Goal: Task Accomplishment & Management: Manage account settings

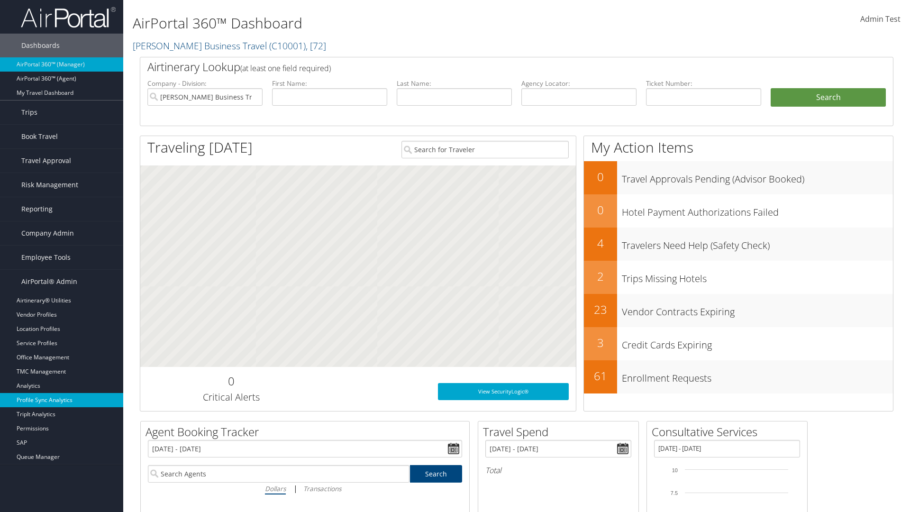
click at [62, 400] on link "Profile Sync Analytics" at bounding box center [61, 400] width 123 height 14
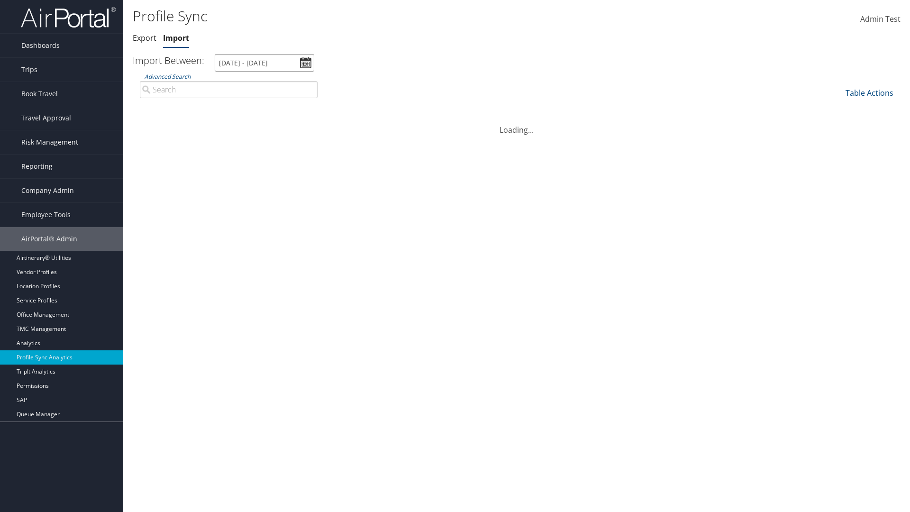
click at [264, 63] on input "[DATE] - [DATE]" at bounding box center [265, 63] width 100 height 18
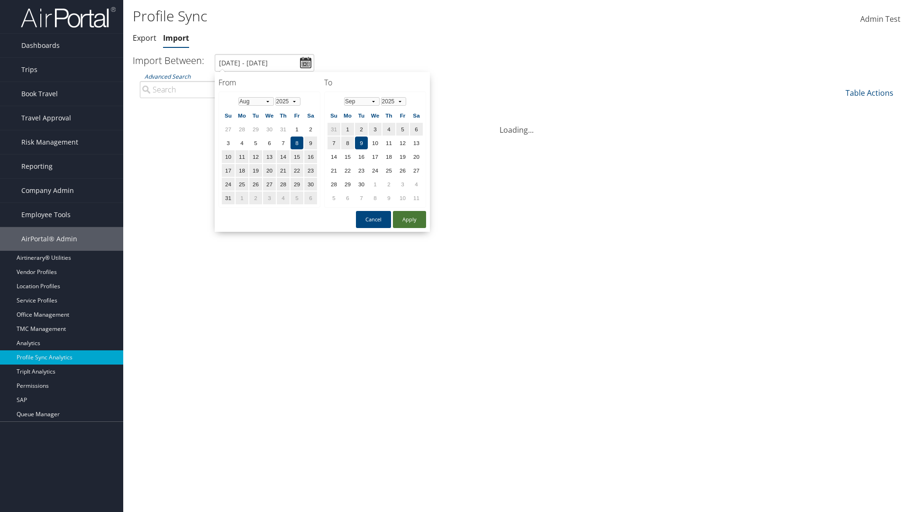
click at [410, 219] on button "Apply" at bounding box center [409, 219] width 33 height 17
type input "1/1/2024 - 7/31/2024"
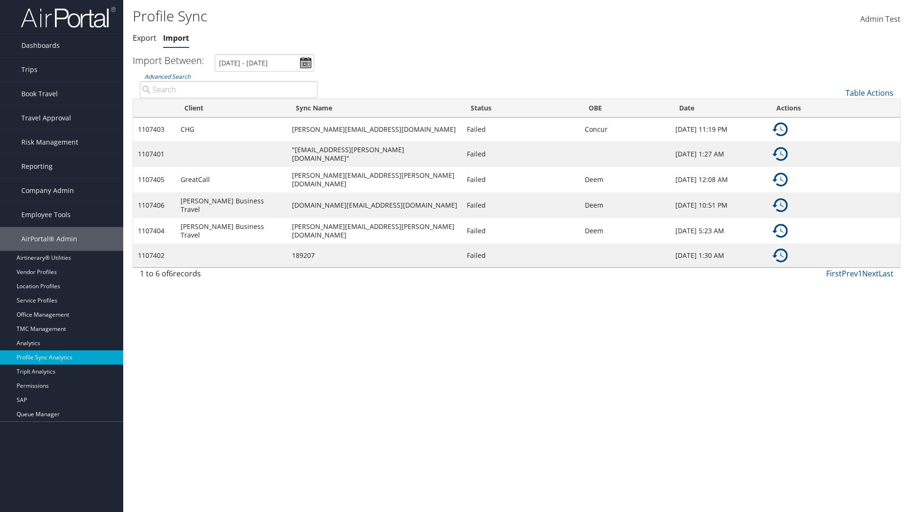
click at [780, 129] on img at bounding box center [780, 129] width 15 height 15
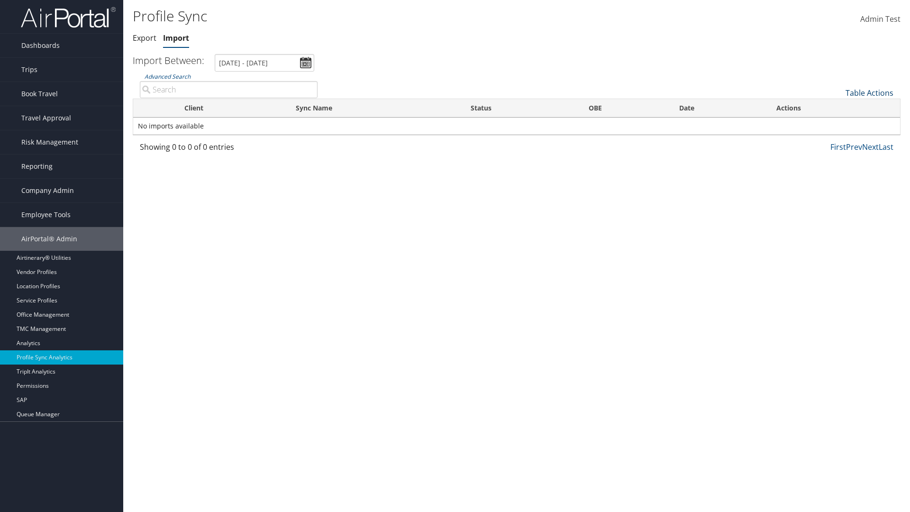
click at [869, 92] on link "Table Actions" at bounding box center [870, 93] width 48 height 10
click at [838, 107] on link "Sync Profile" at bounding box center [837, 108] width 125 height 16
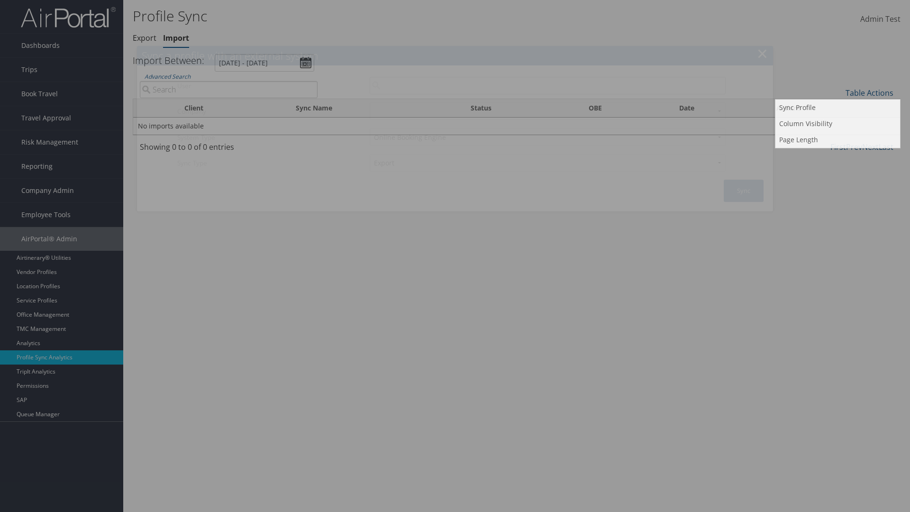
click at [547, 85] on input "User" at bounding box center [548, 86] width 356 height 18
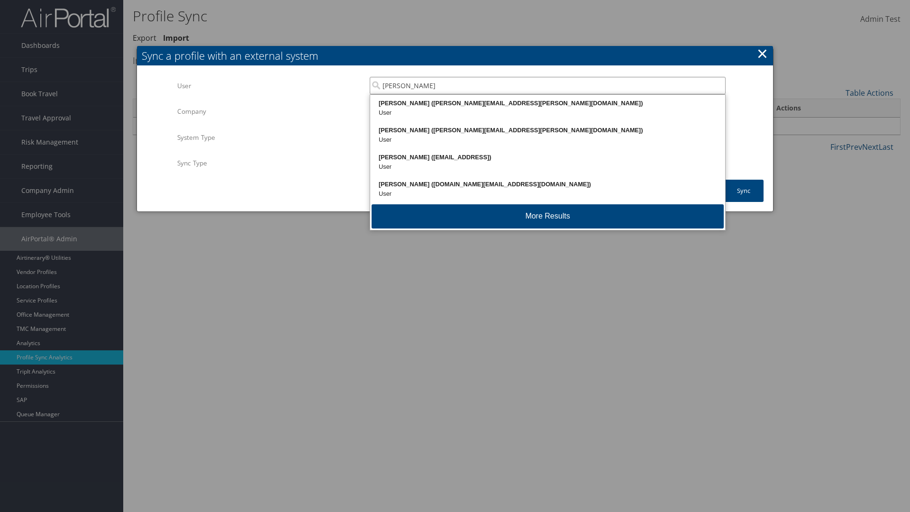
click at [547, 103] on div "Kyle Casazza (kyle.casazza@cbtravel.com)" at bounding box center [548, 103] width 352 height 9
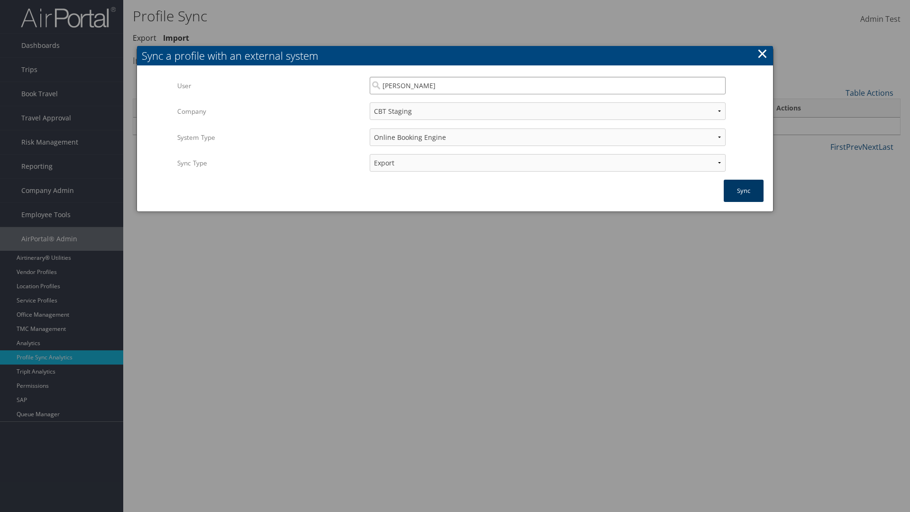
type input "Kyle Casazza"
click at [744, 191] on button "Sync" at bounding box center [744, 191] width 40 height 22
click at [145, 38] on link "Export" at bounding box center [145, 38] width 24 height 10
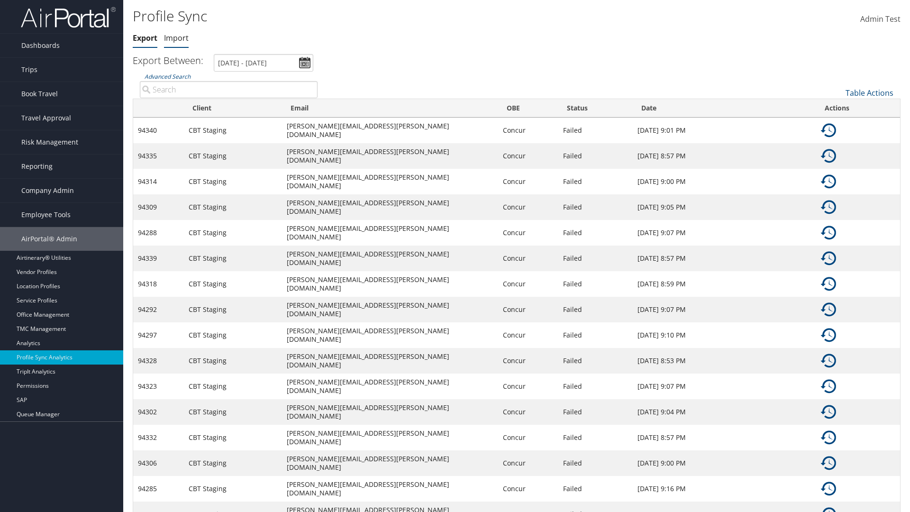
click at [176, 38] on link "Import" at bounding box center [176, 38] width 25 height 10
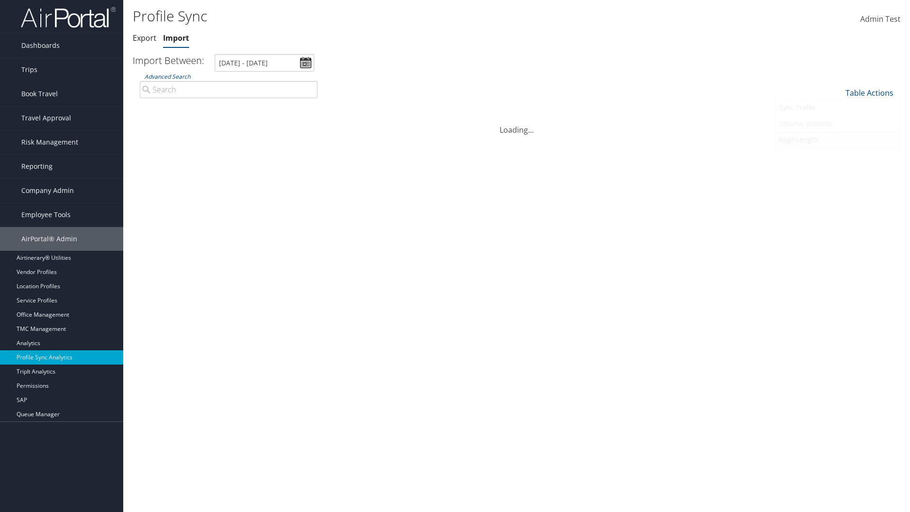
click at [838, 139] on link "Page Length" at bounding box center [837, 140] width 125 height 16
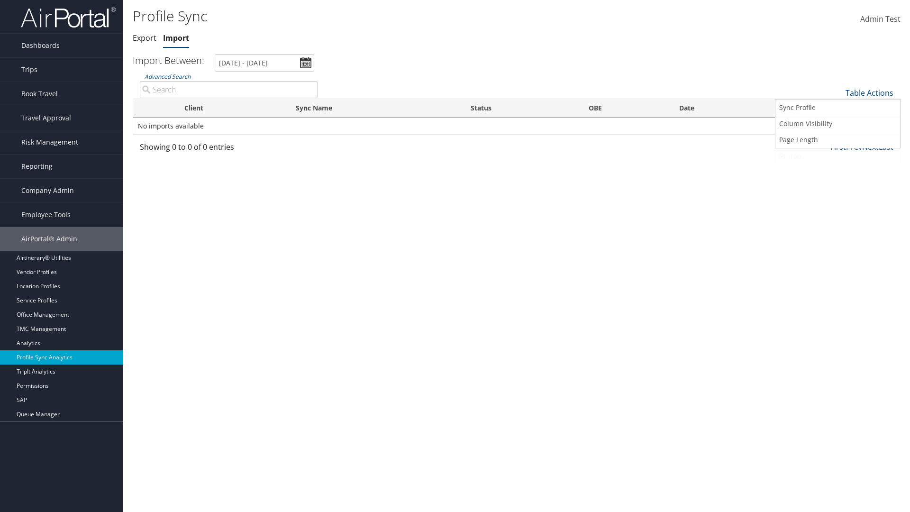
click at [838, 124] on link "25" at bounding box center [837, 125] width 125 height 16
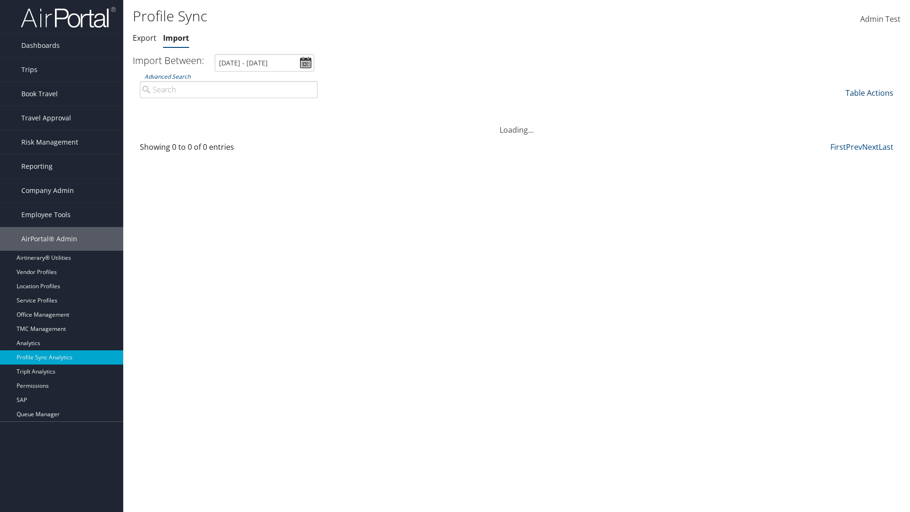
click at [869, 92] on link "Table Actions" at bounding box center [870, 93] width 48 height 10
click at [838, 139] on link "Page Length" at bounding box center [837, 140] width 125 height 16
click at [869, 92] on link "Table Actions" at bounding box center [870, 93] width 48 height 10
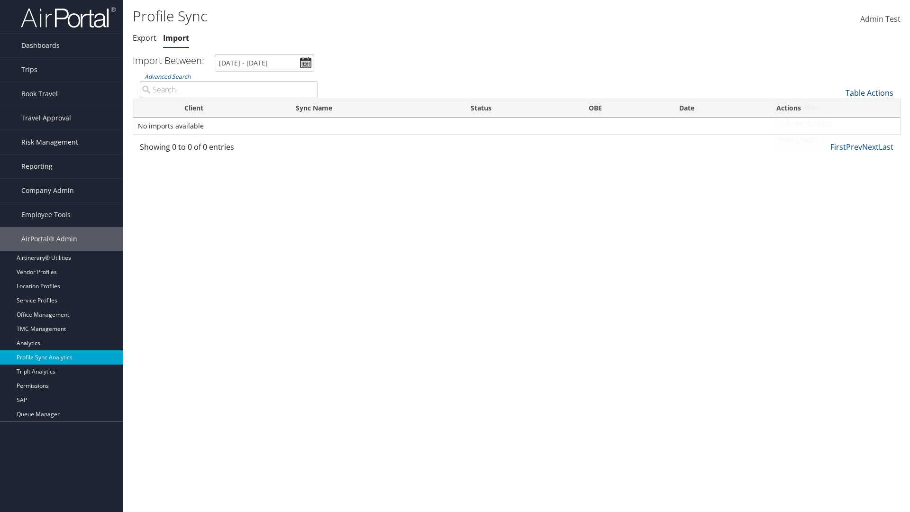
click at [838, 139] on link "Page Length" at bounding box center [837, 140] width 125 height 16
click at [838, 156] on link "100" at bounding box center [837, 157] width 125 height 16
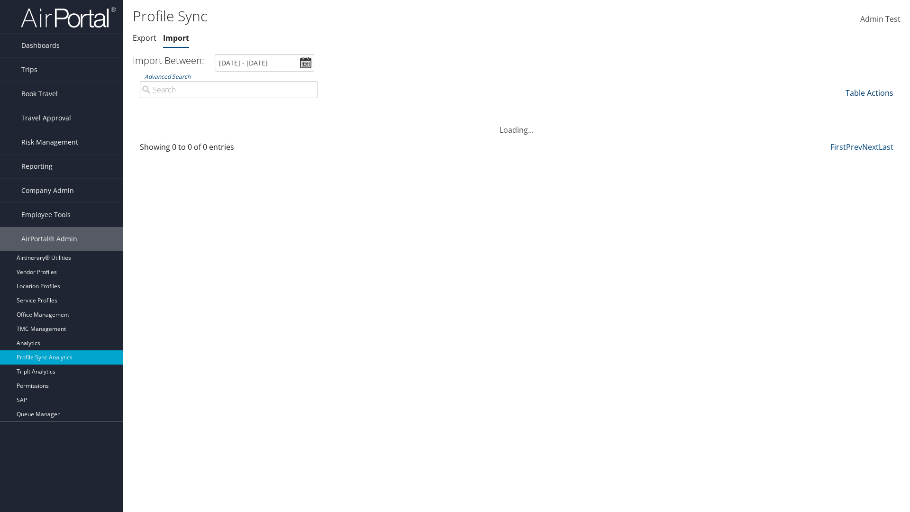
click at [869, 92] on link "Table Actions" at bounding box center [870, 93] width 48 height 10
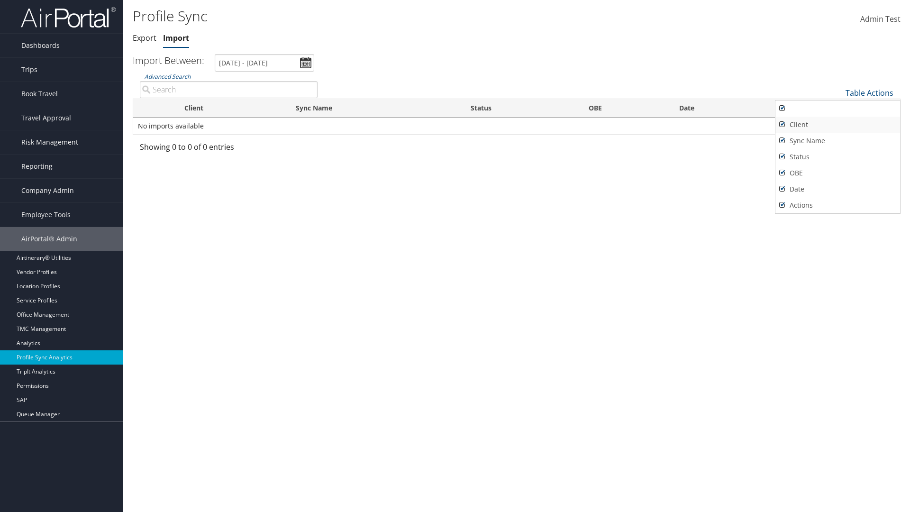
click at [838, 124] on link "Client" at bounding box center [837, 125] width 125 height 16
click at [838, 140] on link "Sync Name" at bounding box center [837, 141] width 125 height 16
click at [838, 156] on link "Status" at bounding box center [837, 157] width 125 height 16
click at [838, 173] on link "OBE" at bounding box center [837, 173] width 125 height 16
click at [838, 189] on link "Date" at bounding box center [837, 189] width 125 height 16
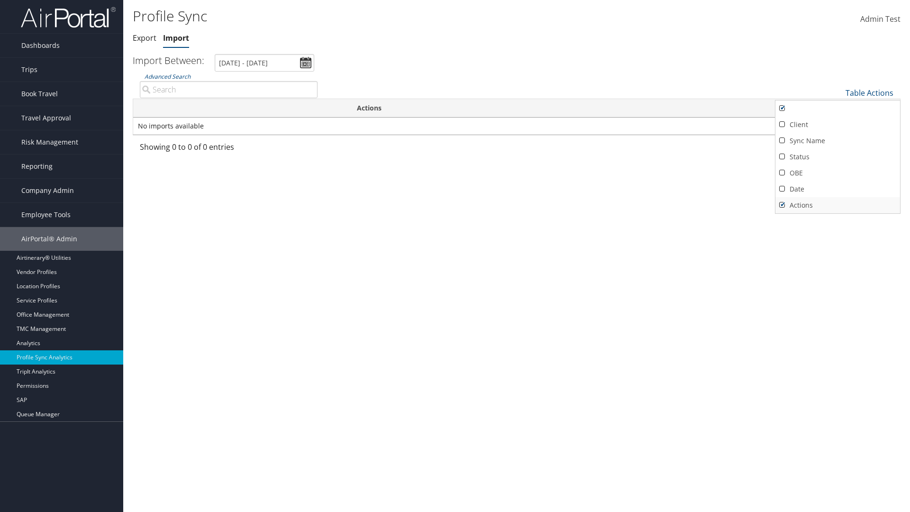
click at [838, 205] on link "Actions" at bounding box center [837, 205] width 125 height 16
click at [838, 124] on link "Client" at bounding box center [837, 125] width 125 height 16
click at [838, 140] on link "Sync Name" at bounding box center [837, 141] width 125 height 16
click at [838, 156] on link "Status" at bounding box center [837, 157] width 125 height 16
click at [838, 173] on link "OBE" at bounding box center [837, 173] width 125 height 16
